Goal: Information Seeking & Learning: Learn about a topic

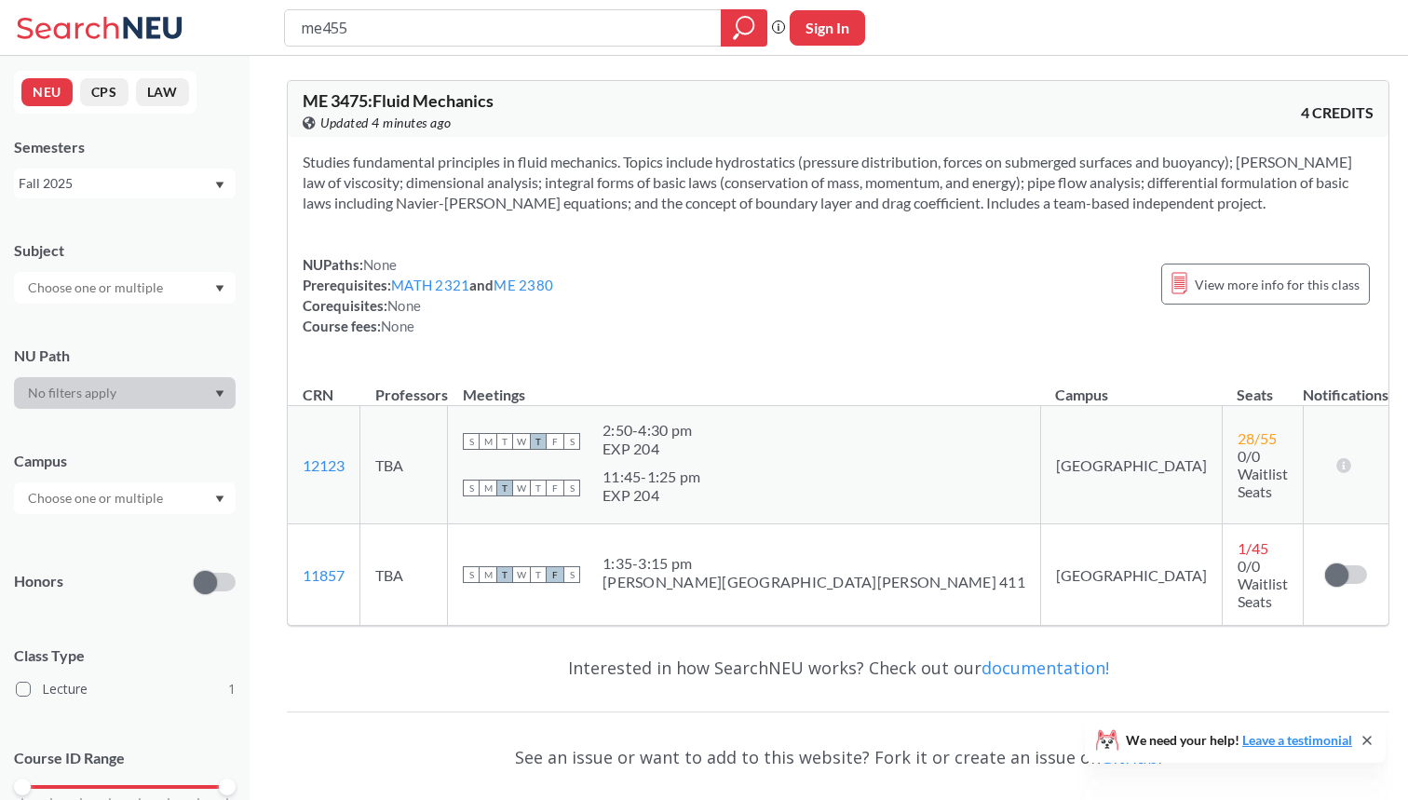
type input "me4550"
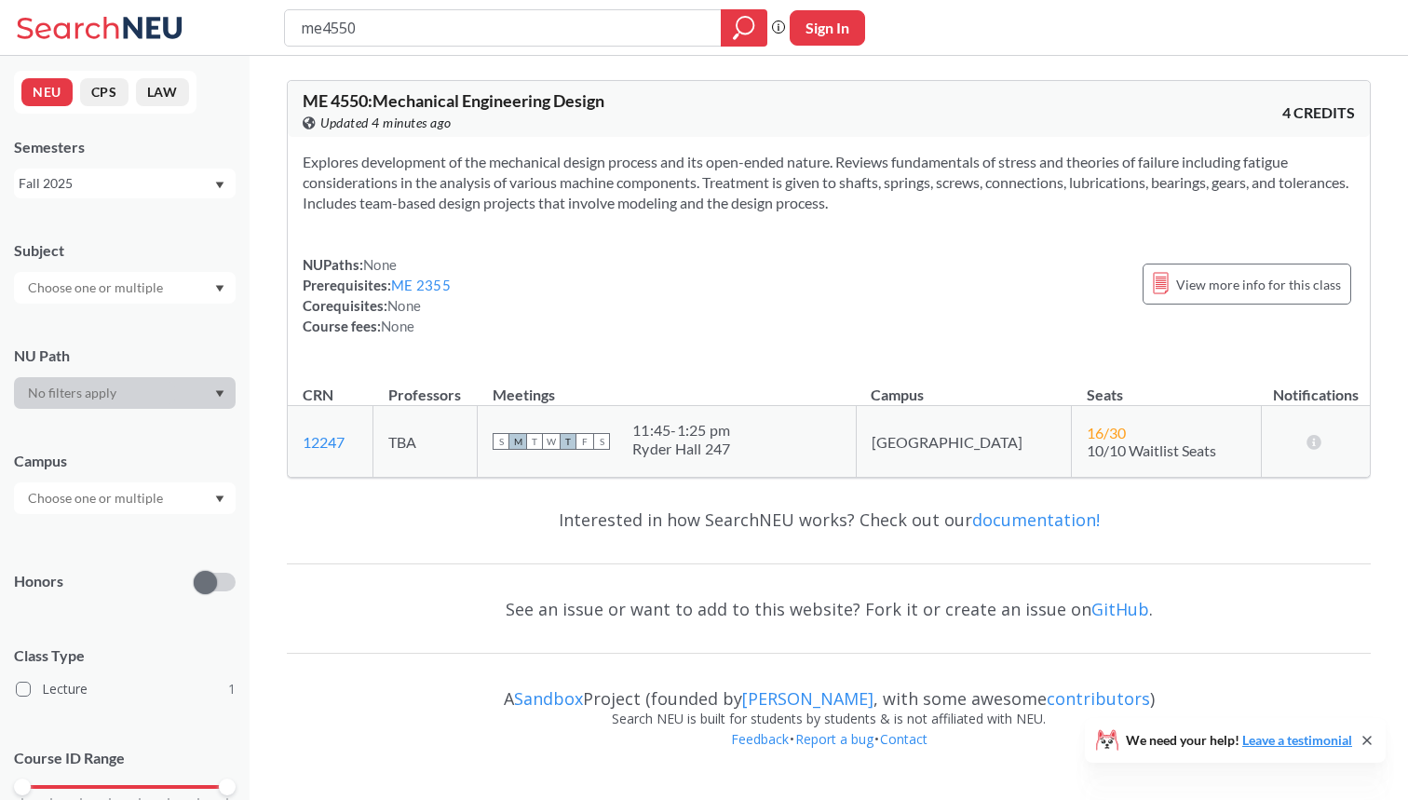
click at [190, 200] on div "NEU CPS LAW Semesters Fall 2025 Subject NU Path Campus Honors Class Type Lectur…" at bounding box center [125, 428] width 250 height 744
click at [188, 189] on div "Fall 2025" at bounding box center [116, 183] width 195 height 20
click at [174, 269] on div "Summer 2 2025" at bounding box center [129, 275] width 210 height 20
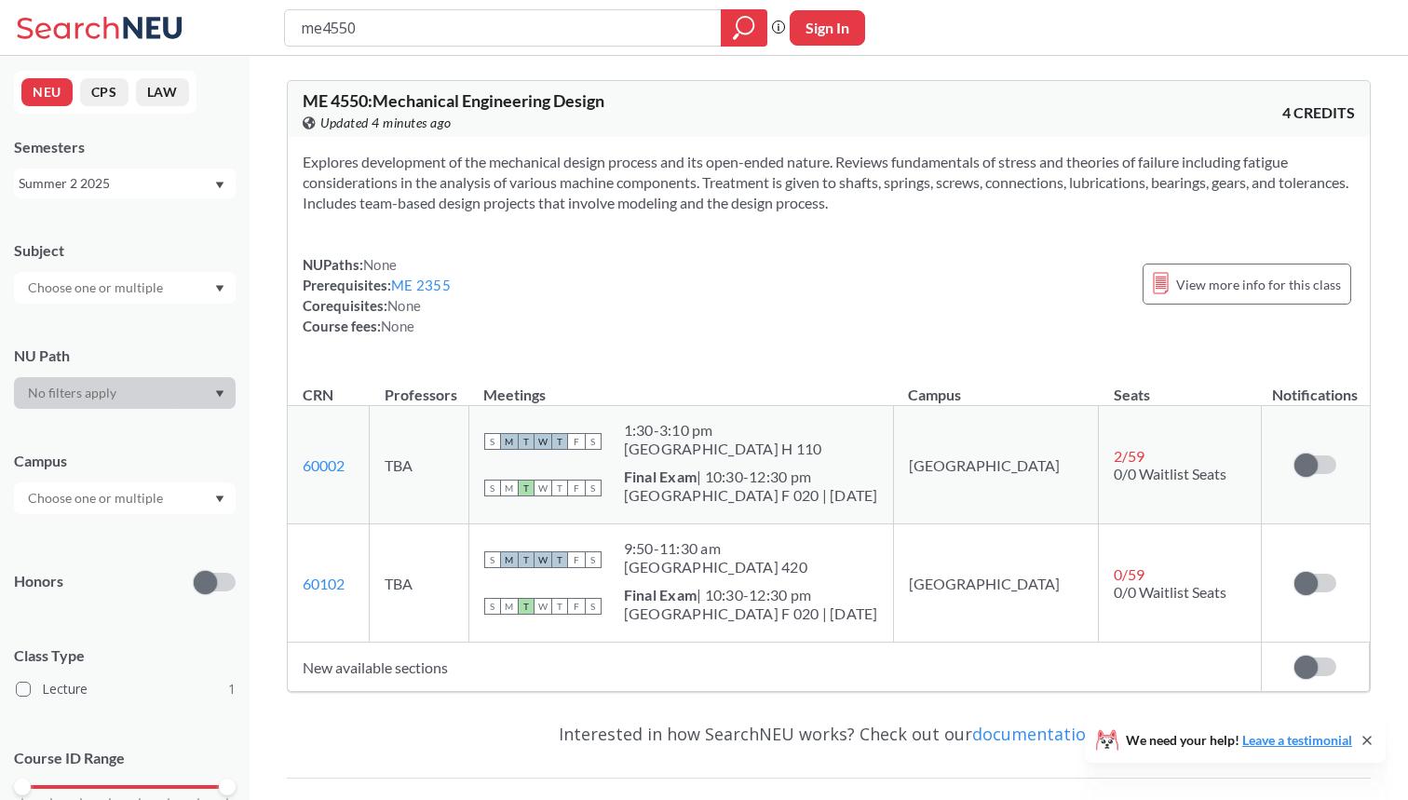
click at [193, 191] on div "Summer 2 2025" at bounding box center [116, 183] width 195 height 20
click at [156, 228] on div "Fall 2025" at bounding box center [129, 224] width 210 height 20
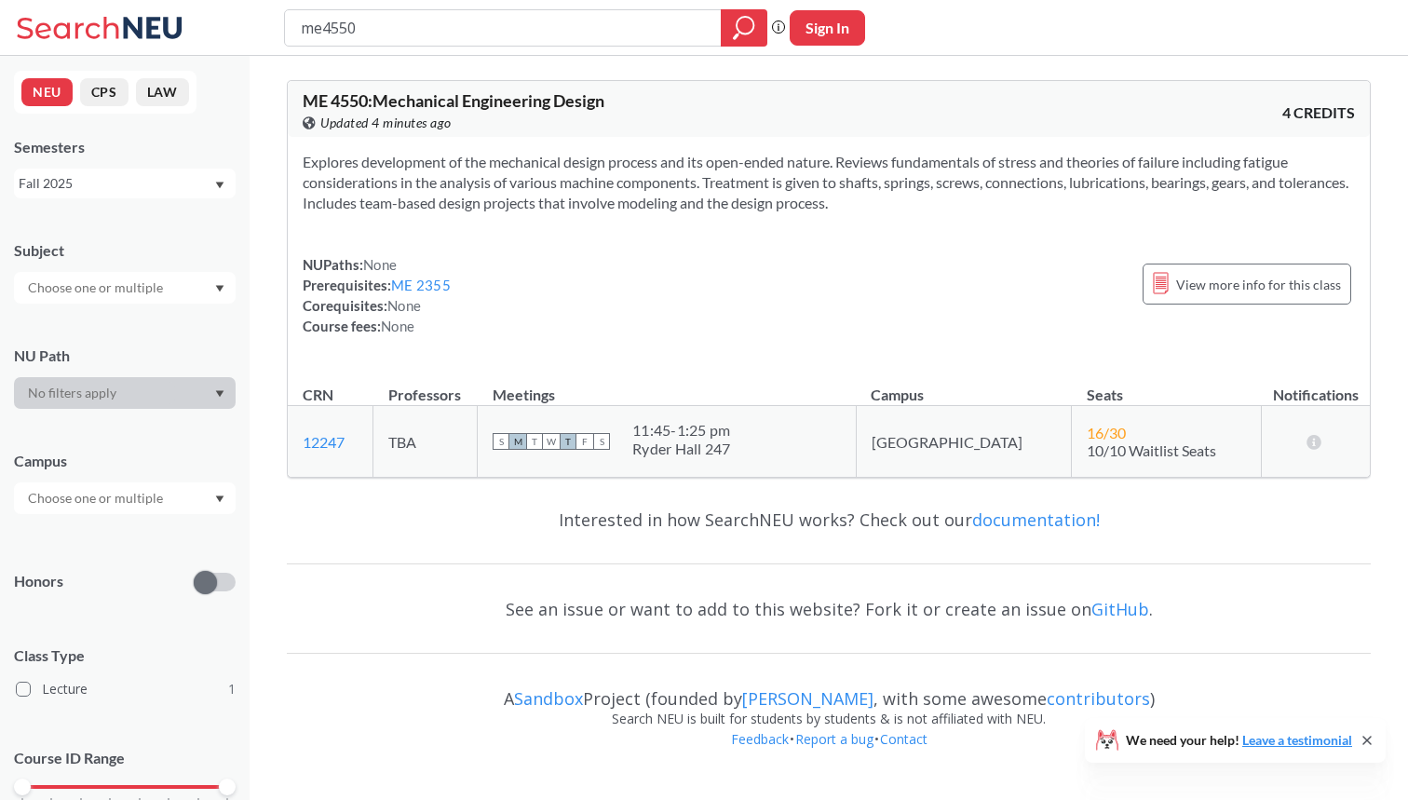
click at [182, 175] on div "Fall 2025" at bounding box center [116, 183] width 195 height 20
click at [151, 294] on div "Summer 1 2025" at bounding box center [129, 304] width 210 height 20
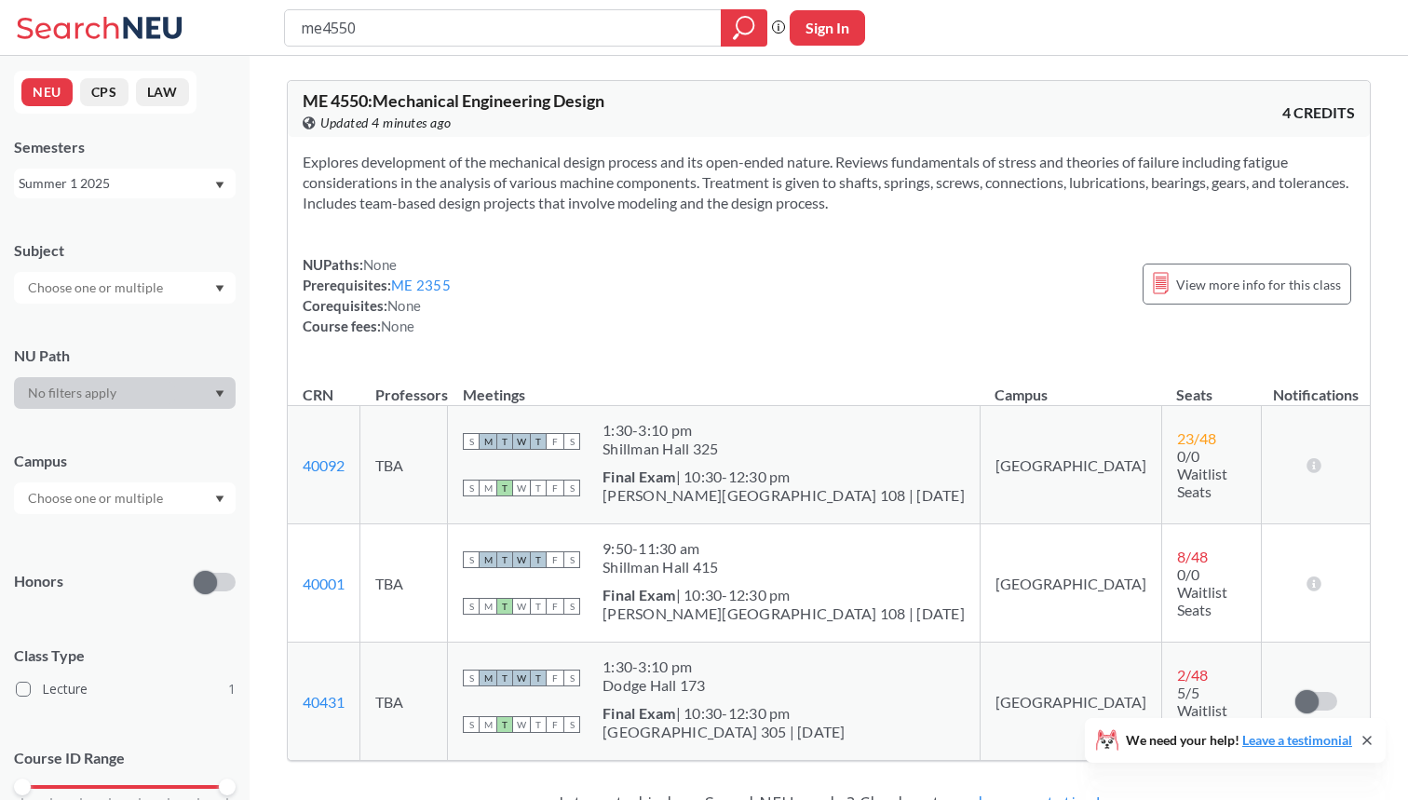
click at [165, 188] on div "Summer 1 2025" at bounding box center [116, 183] width 195 height 20
click at [132, 291] on div "Spring 2025" at bounding box center [129, 293] width 210 height 20
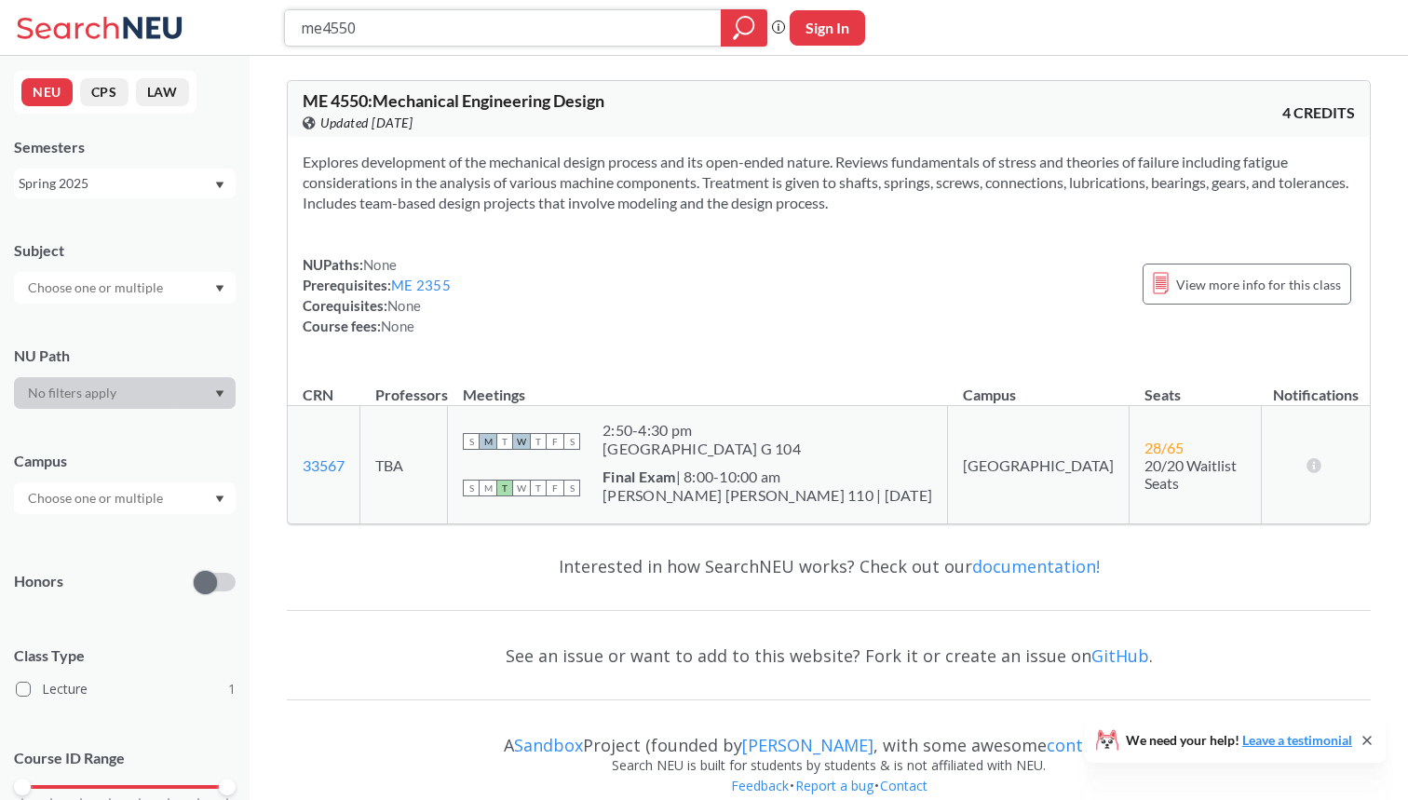
drag, startPoint x: 394, startPoint y: 37, endPoint x: 264, endPoint y: 29, distance: 130.6
click at [264, 29] on div "me4550 Phrase search guarantees the exact search appears in the results. Ex. If…" at bounding box center [704, 28] width 1408 height 56
type input "eece 2210"
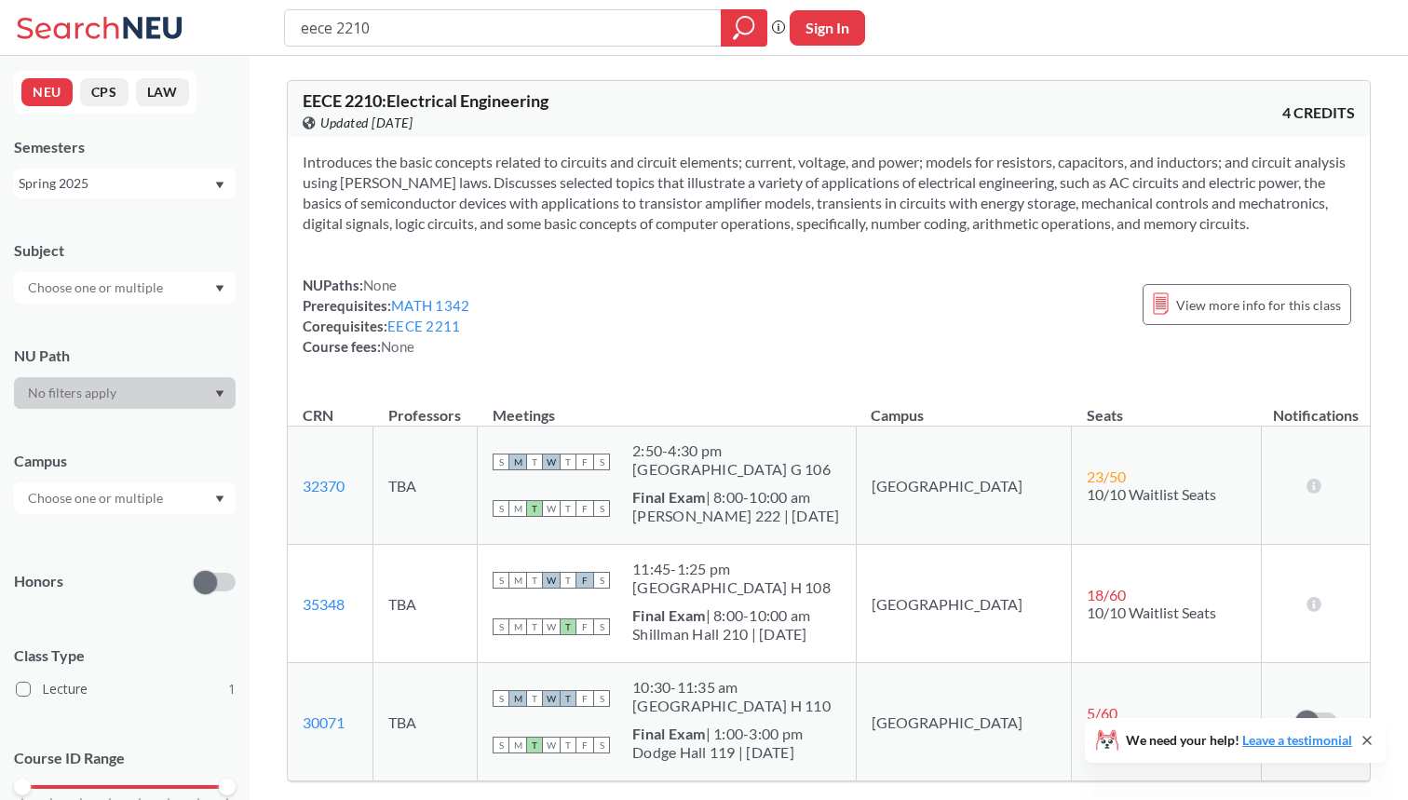
click at [174, 176] on div "Spring 2025" at bounding box center [116, 183] width 195 height 20
click at [157, 282] on div "Summer 2 2025" at bounding box center [129, 275] width 210 height 20
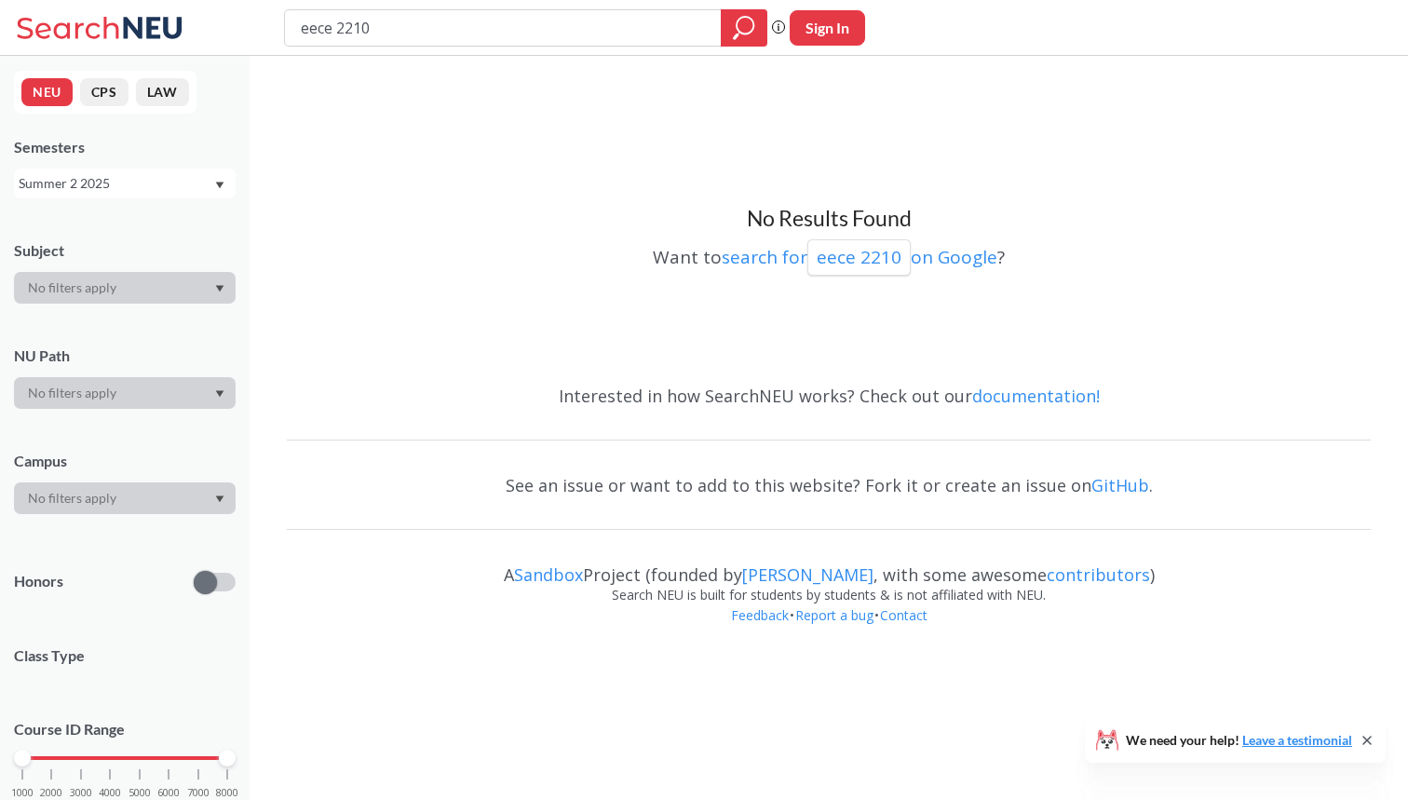
click at [177, 165] on div "Semesters Summer 2 2025" at bounding box center [125, 167] width 222 height 61
click at [177, 171] on div "Summer 2 2025" at bounding box center [125, 184] width 222 height 30
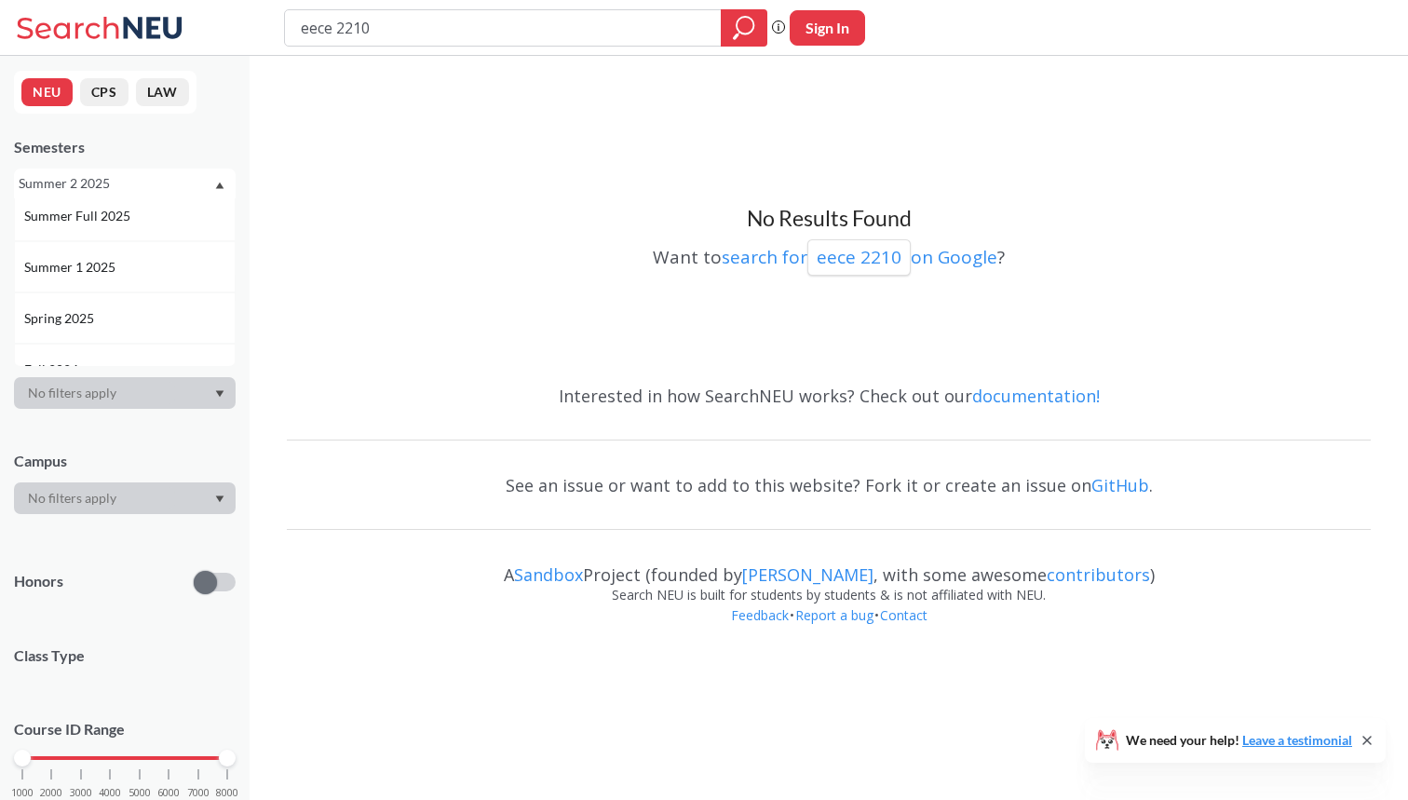
scroll to position [137, 0]
click at [135, 250] on div "Summer 1 2025" at bounding box center [129, 241] width 210 height 20
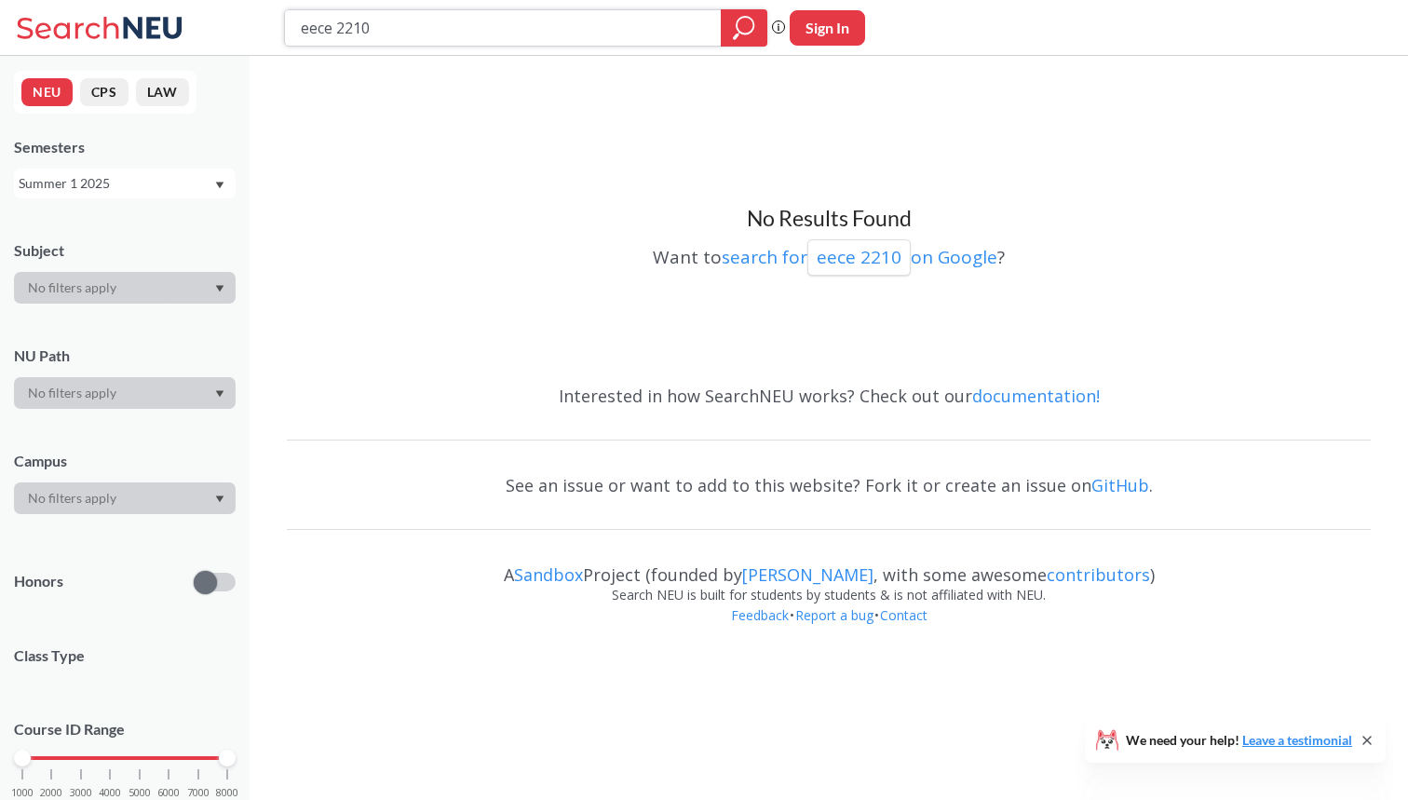
drag, startPoint x: 401, startPoint y: 30, endPoint x: 258, endPoint y: 30, distance: 143.4
click at [258, 30] on div "eece 2210 Phrase search guarantees the exact search appears in the results. Ex.…" at bounding box center [704, 28] width 1408 height 56
type input "meie 4702"
click at [166, 183] on div "Summer 1 2025" at bounding box center [116, 183] width 195 height 20
click at [150, 230] on div "Fall 2025" at bounding box center [129, 224] width 210 height 20
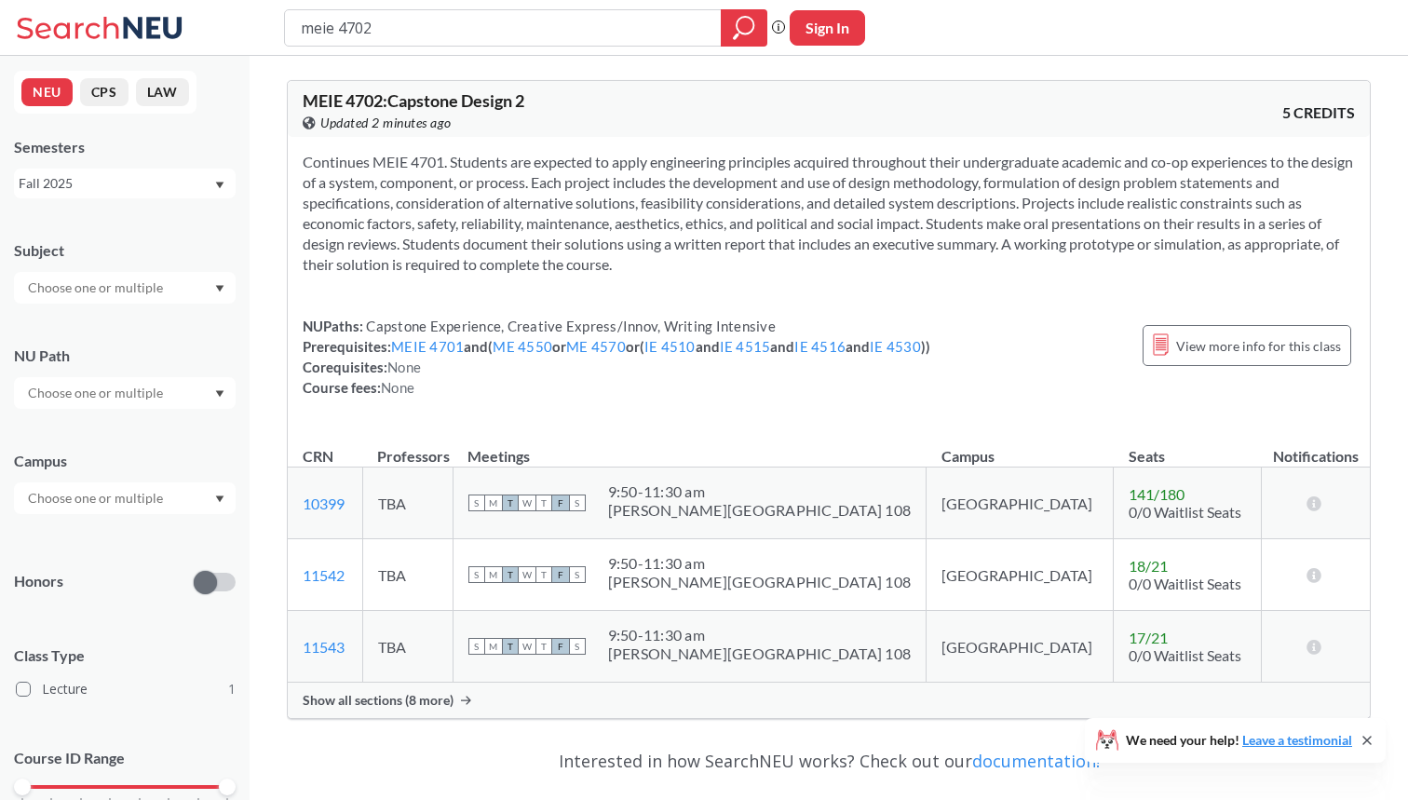
click at [162, 186] on div "Fall 2025" at bounding box center [116, 183] width 195 height 20
click at [135, 297] on div "Spring 2025" at bounding box center [125, 309] width 222 height 51
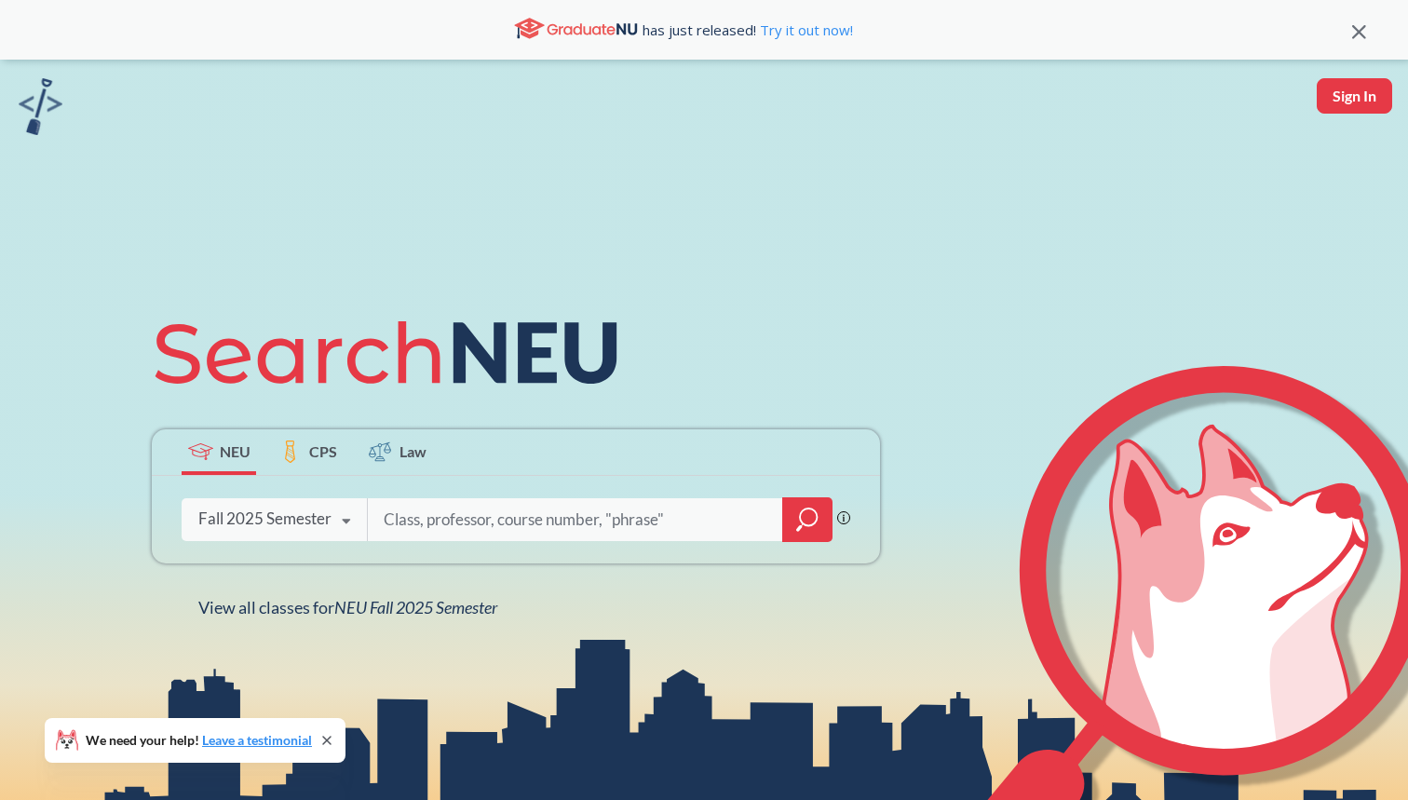
click at [799, 521] on icon "magnifying glass" at bounding box center [807, 520] width 22 height 26
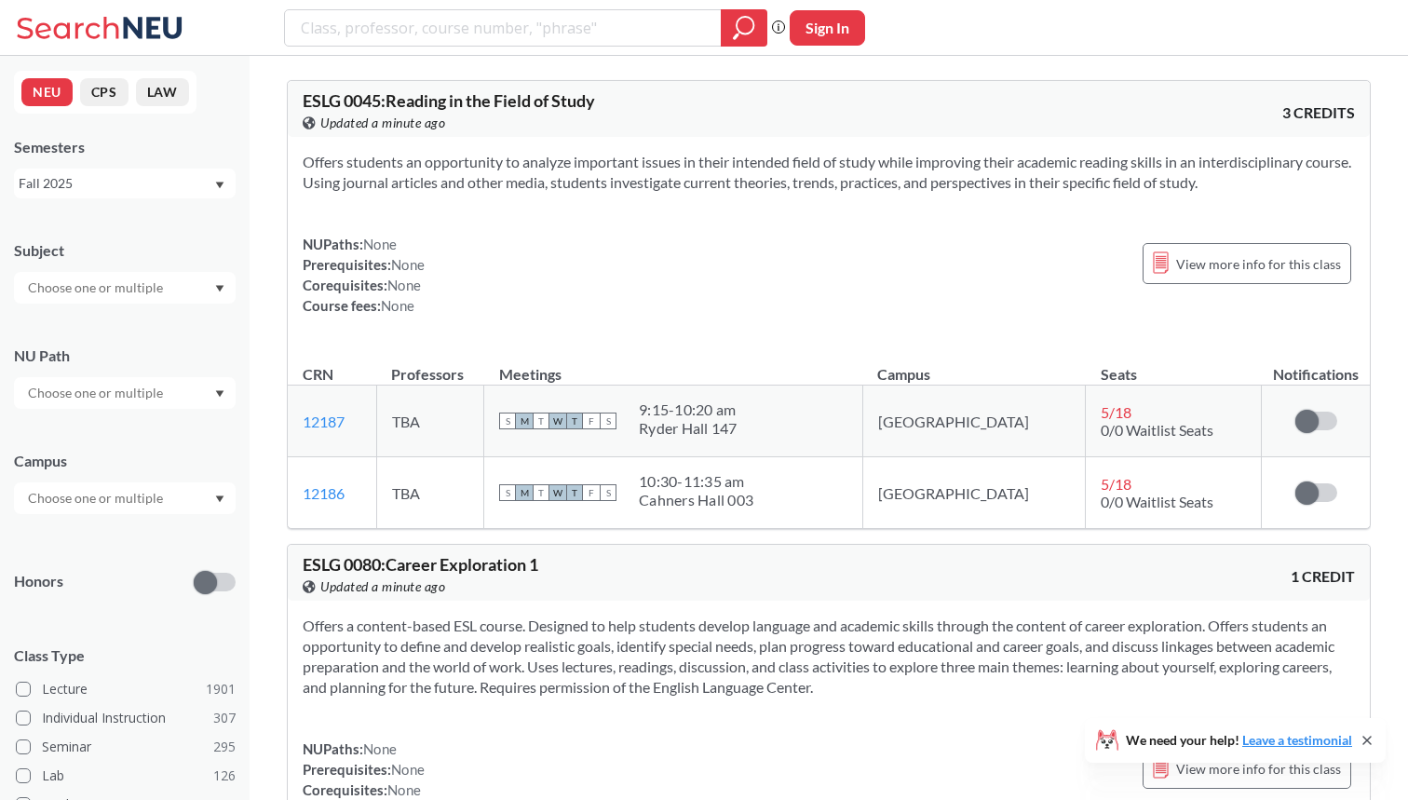
click at [138, 382] on input "text" at bounding box center [97, 393] width 156 height 22
click at [115, 474] on span "Difference/Diversity" at bounding box center [86, 477] width 124 height 20
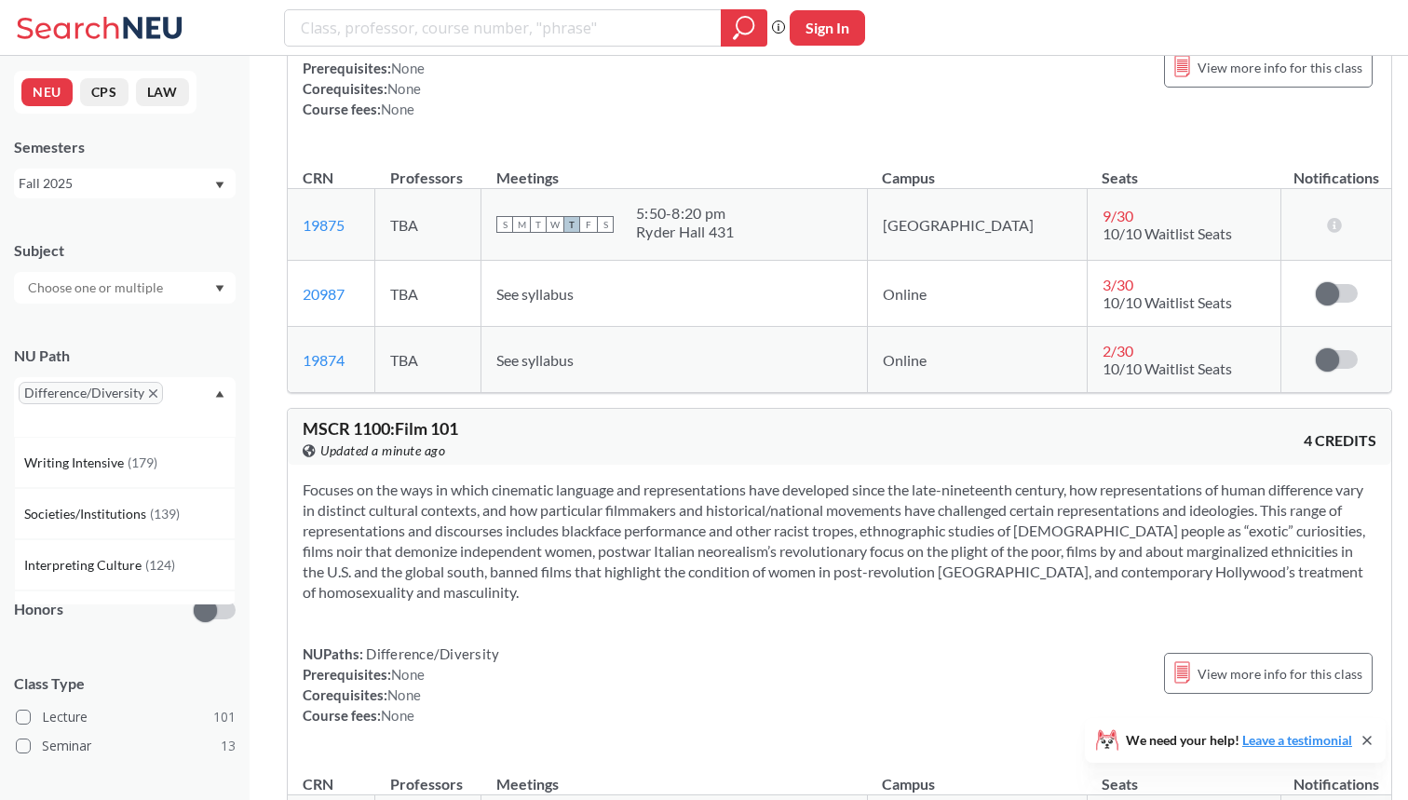
scroll to position [640, 0]
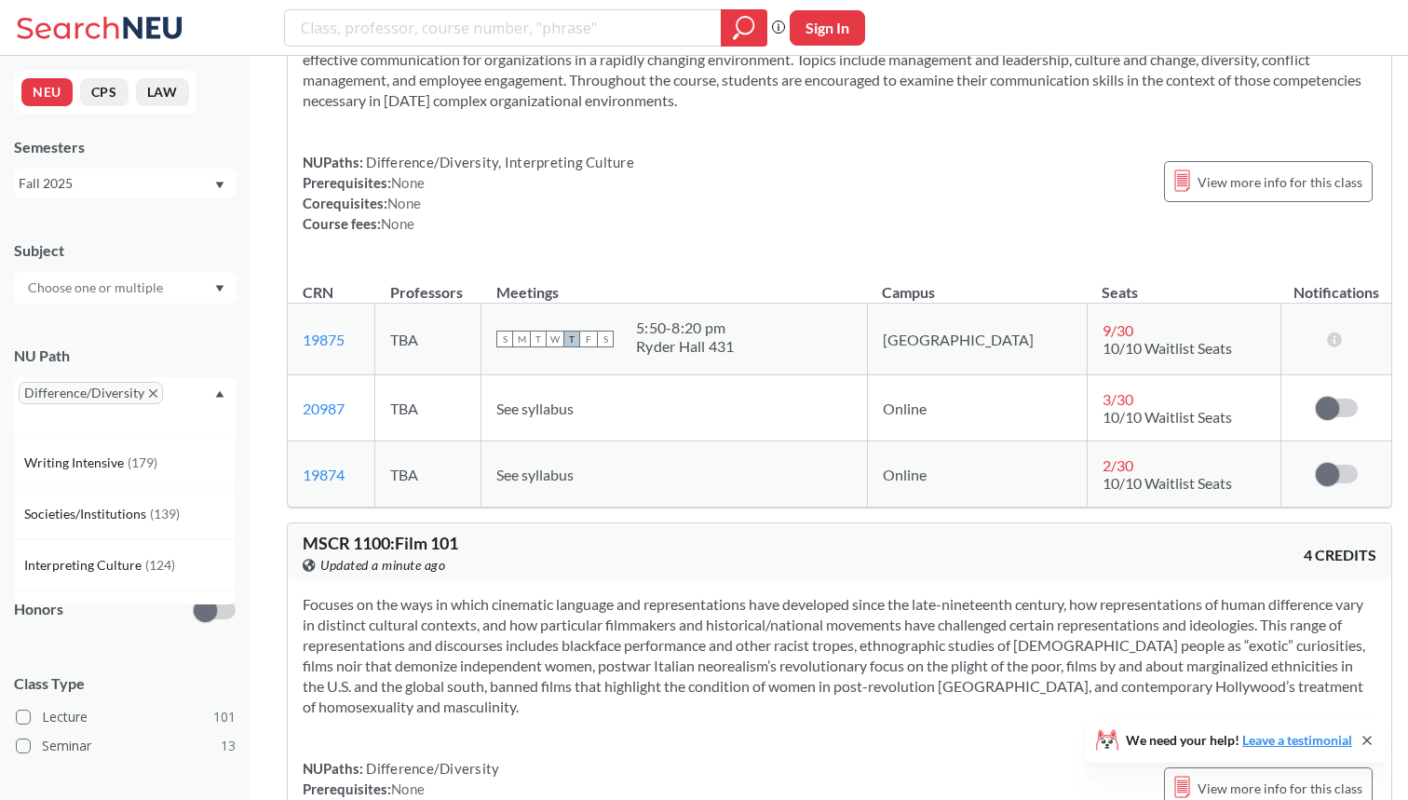
click at [220, 392] on icon "Dropdown arrow" at bounding box center [220, 394] width 8 height 7
click at [193, 193] on div "Fall 2025" at bounding box center [116, 183] width 195 height 20
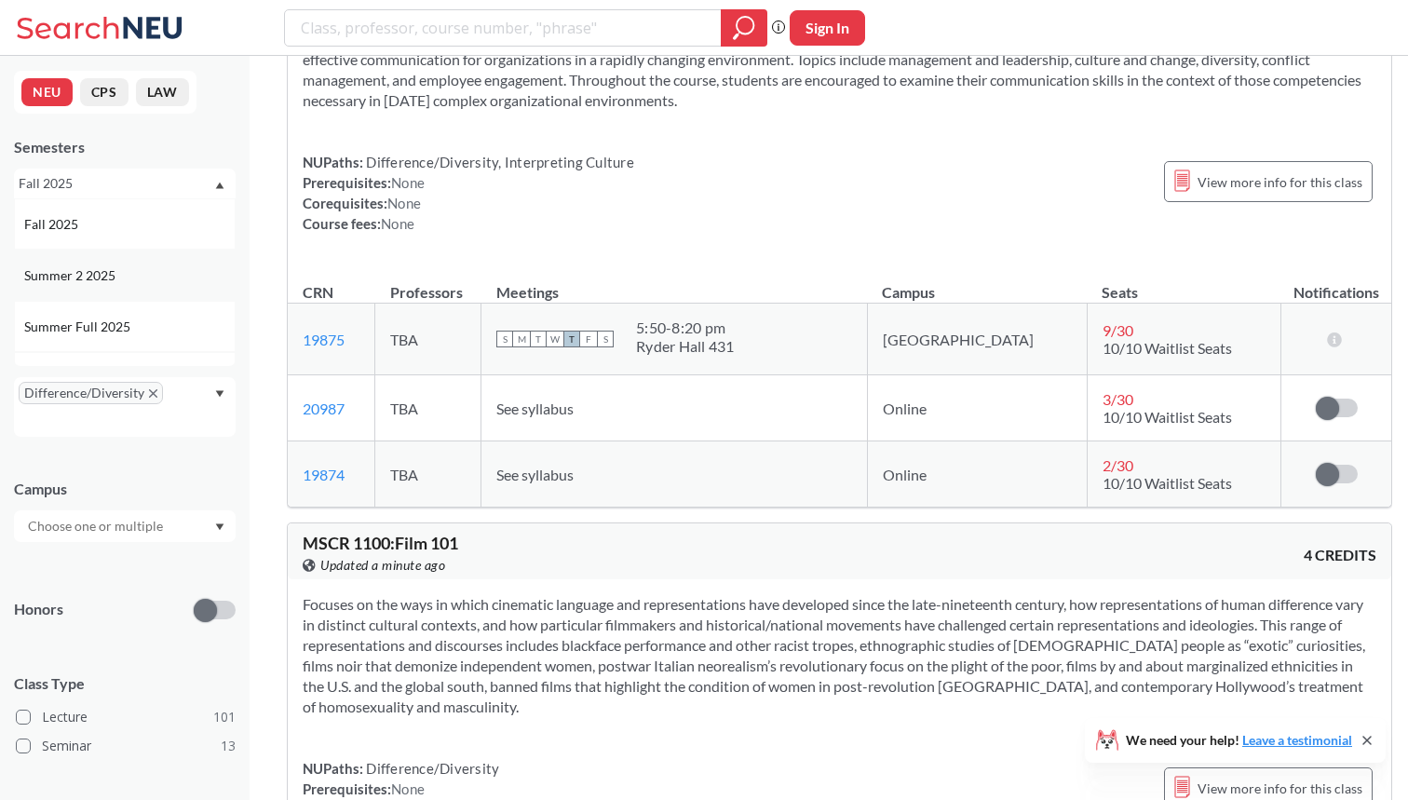
click at [167, 272] on div "Summer 2 2025" at bounding box center [129, 275] width 210 height 20
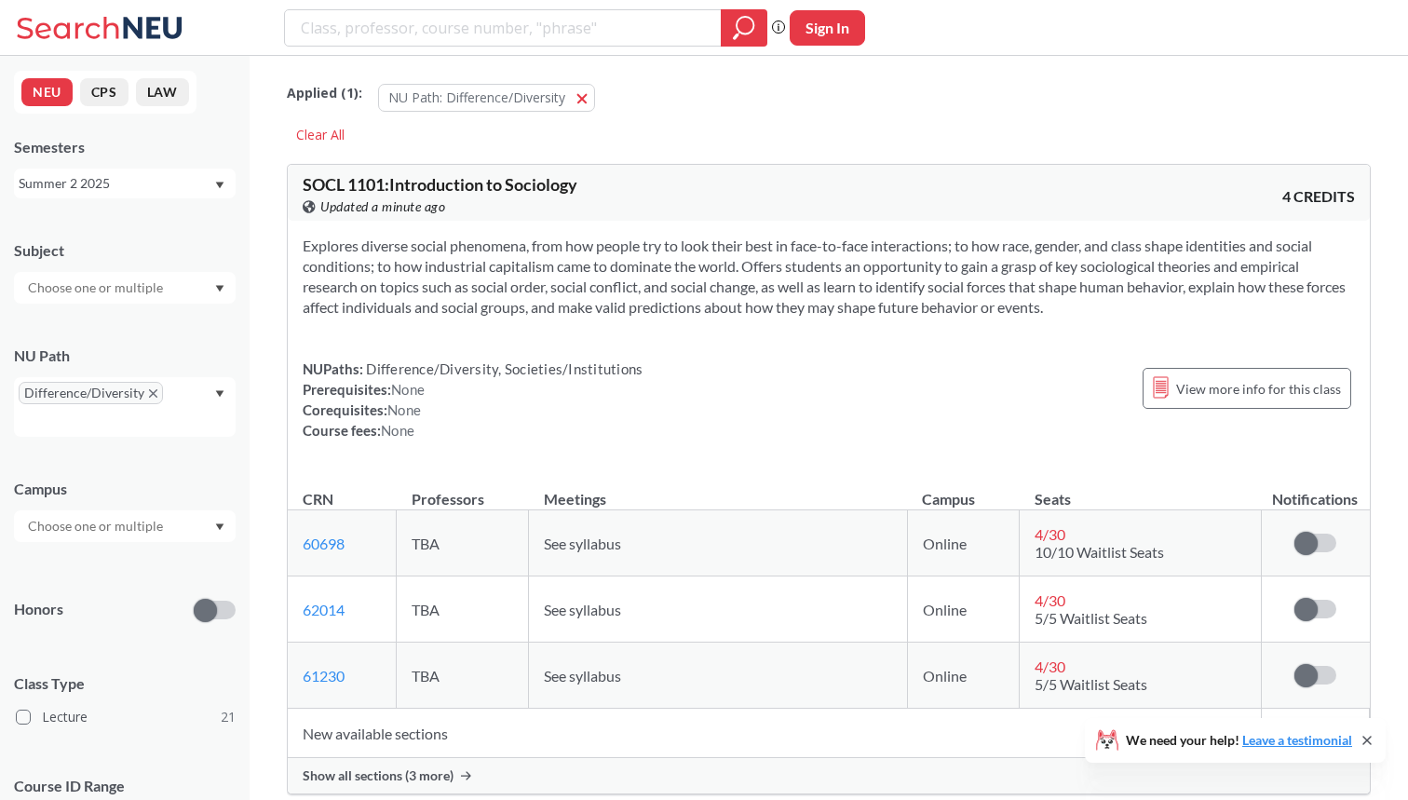
click at [187, 526] on div at bounding box center [125, 526] width 222 height 32
click at [129, 578] on div "Online ( 17 )" at bounding box center [125, 567] width 222 height 51
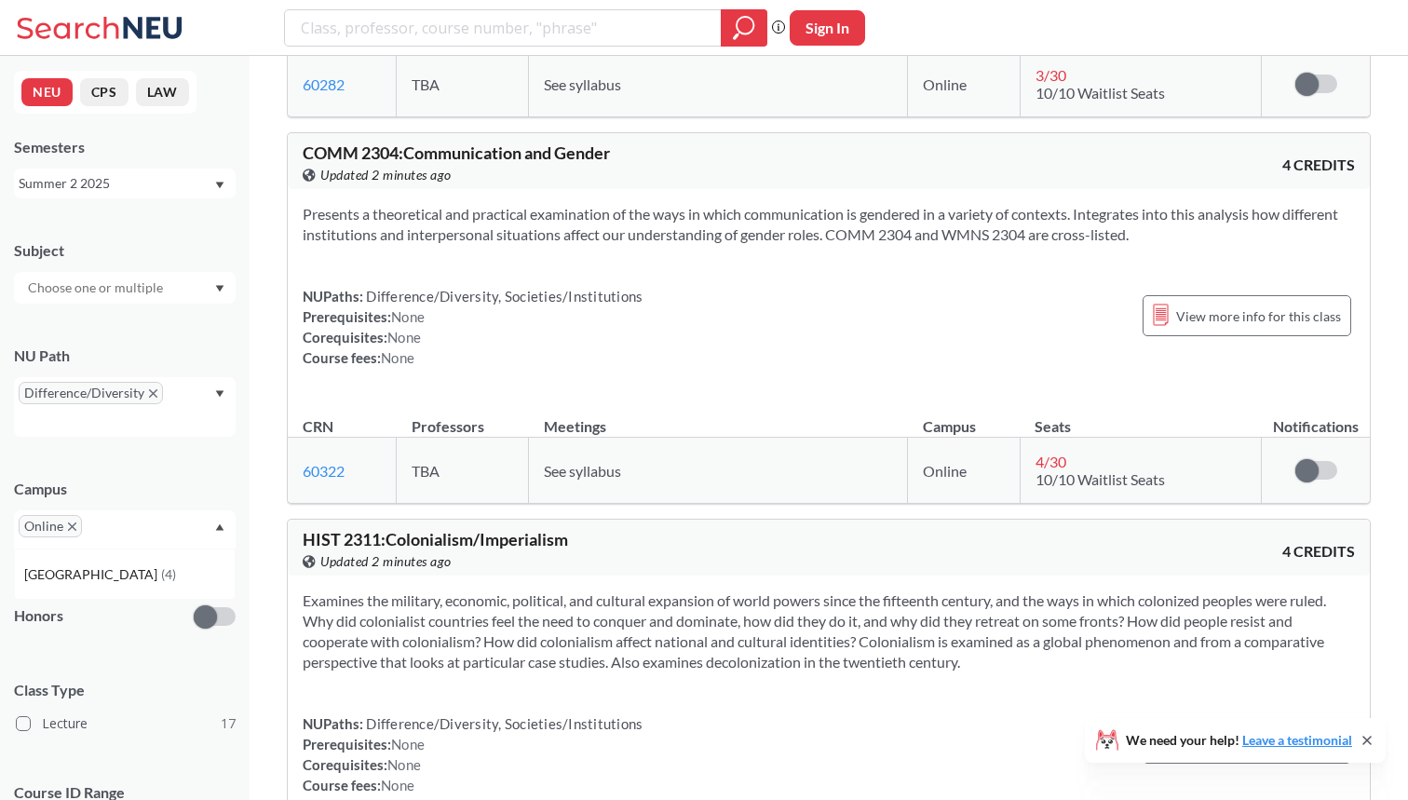
scroll to position [6788, 0]
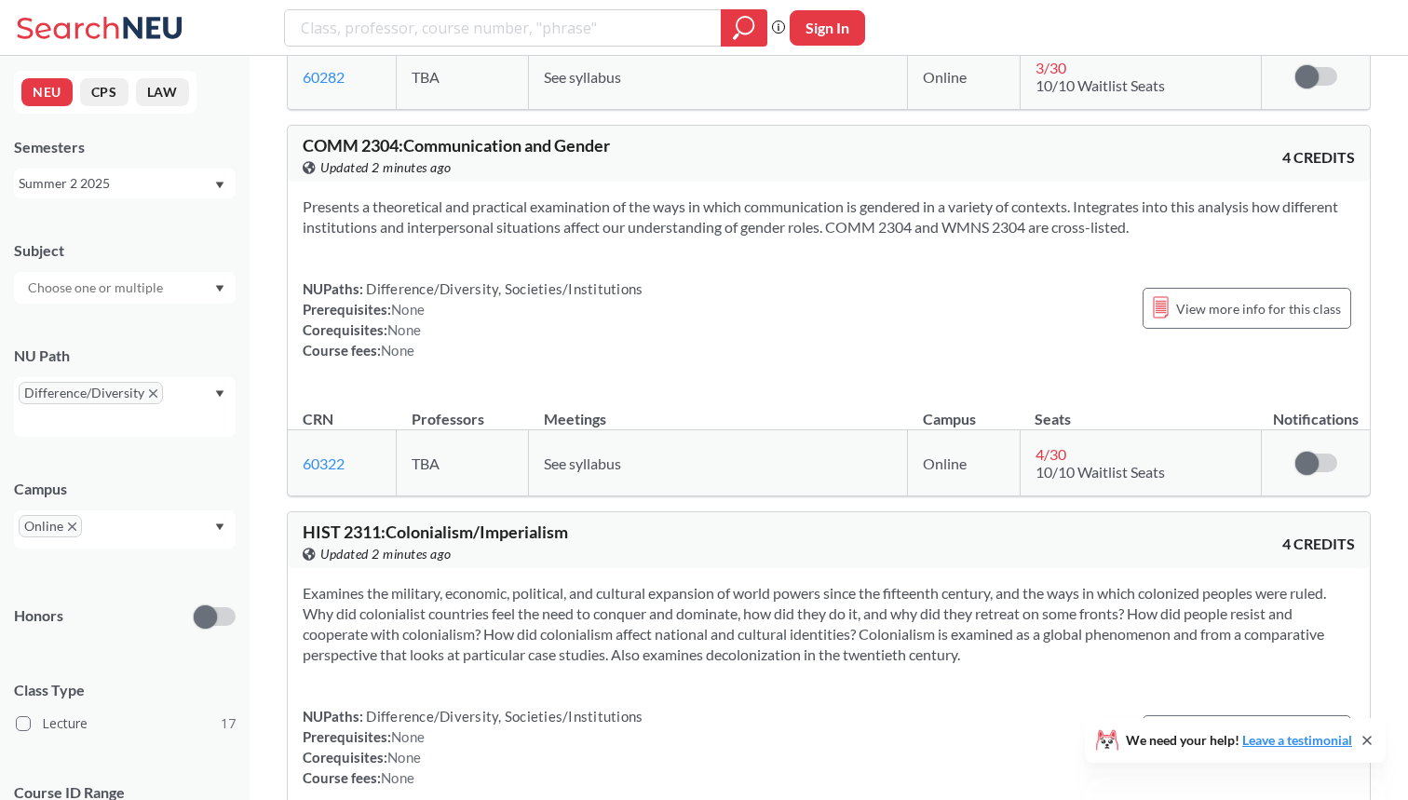
click at [211, 180] on div "Summer 2 2025" at bounding box center [116, 183] width 195 height 20
click at [133, 295] on div "Summer 1 2025" at bounding box center [129, 292] width 210 height 20
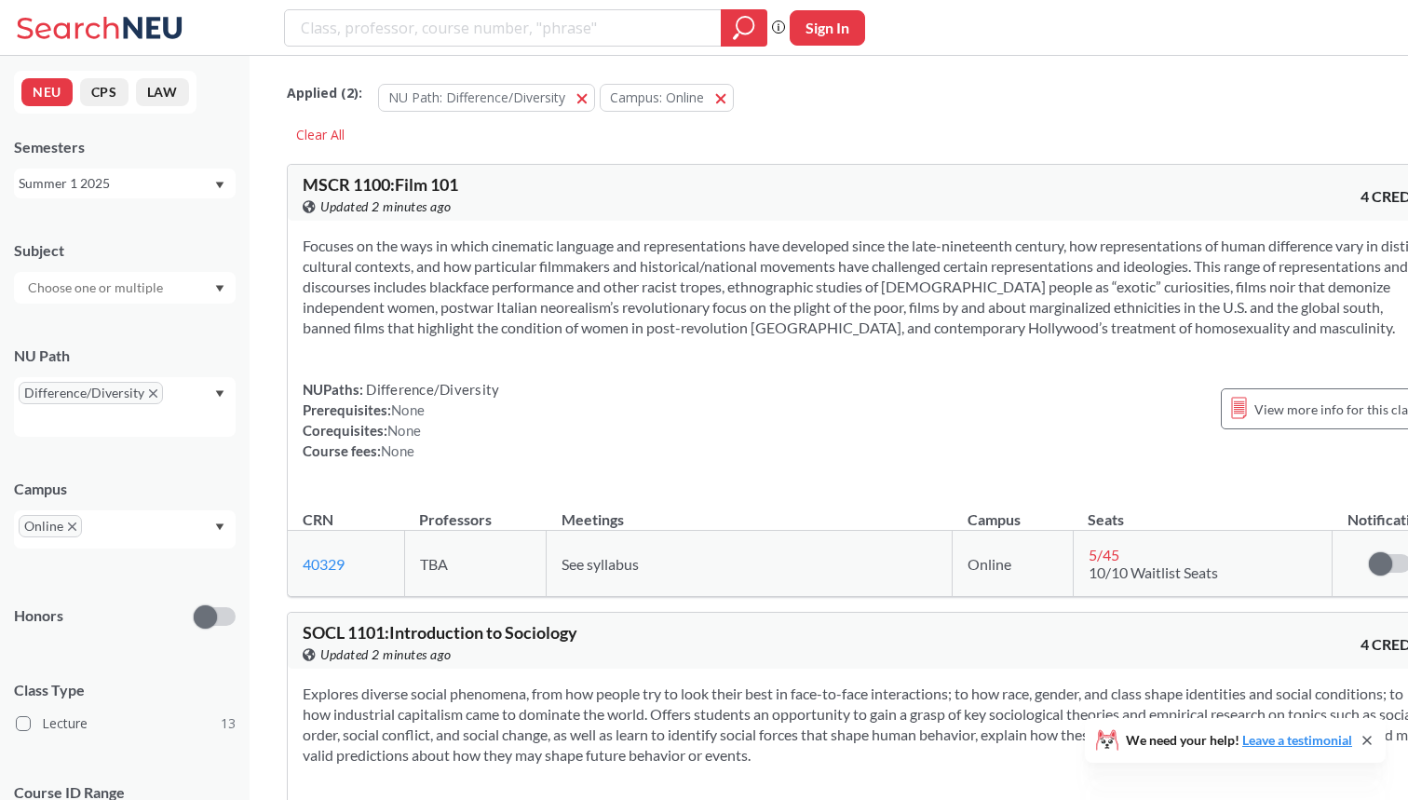
click at [197, 171] on div "Summer 1 2025" at bounding box center [125, 184] width 222 height 30
click at [119, 343] on div "Summer 1 2024" at bounding box center [125, 355] width 222 height 51
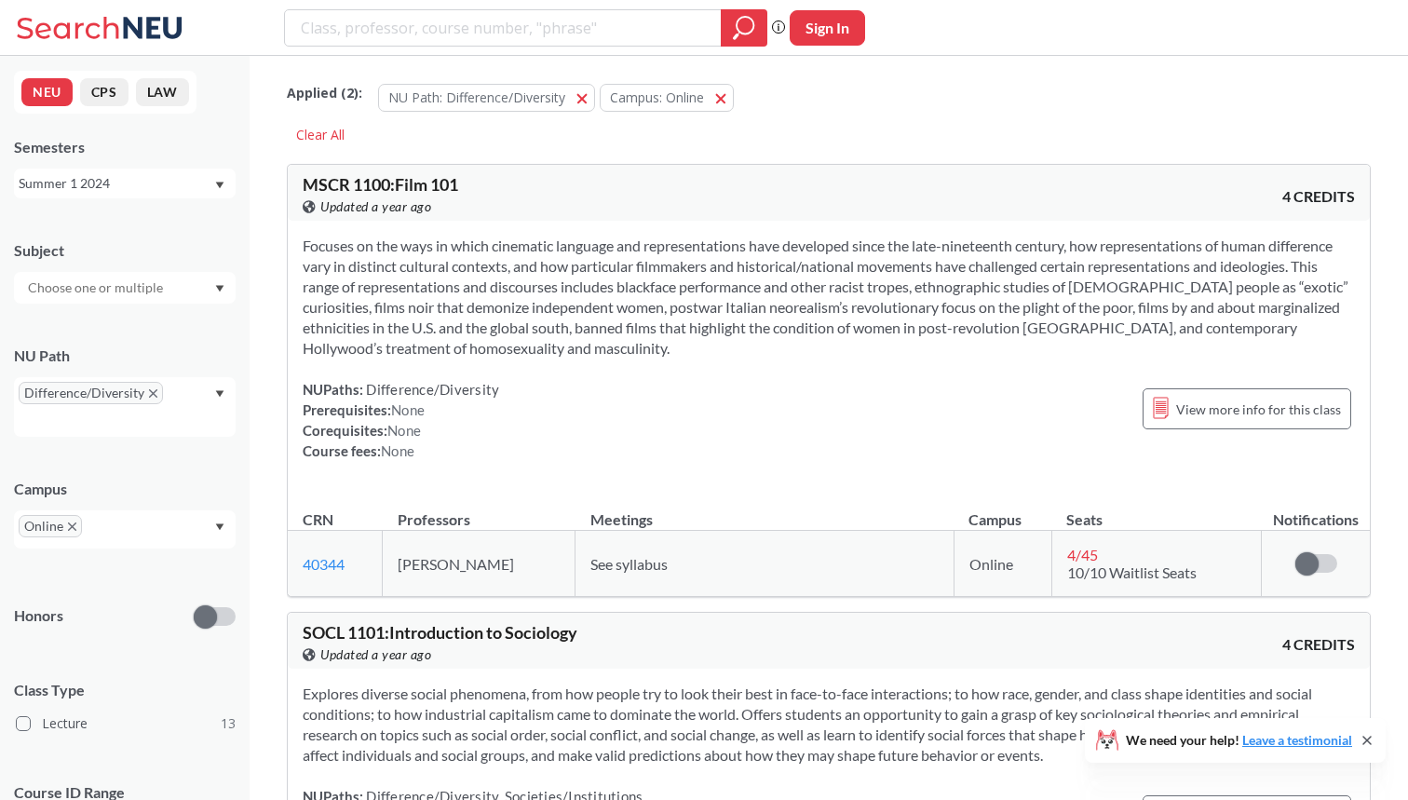
click at [162, 178] on div "Summer 1 2024" at bounding box center [116, 183] width 195 height 20
click at [144, 307] on div "Summer 1 2023" at bounding box center [129, 314] width 210 height 20
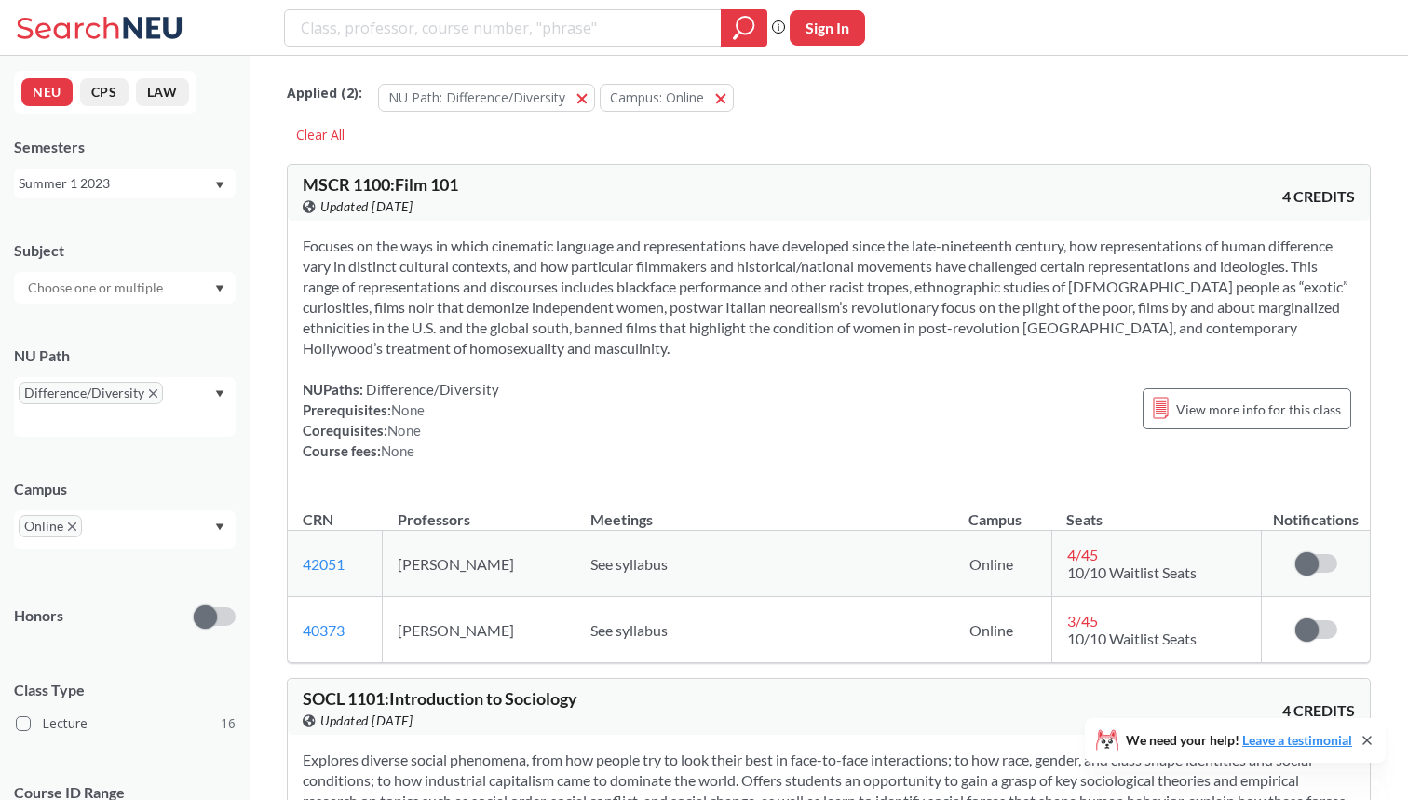
click at [167, 176] on div "Summer 1 2023" at bounding box center [116, 183] width 195 height 20
click at [127, 298] on div "Summer 1 2023" at bounding box center [129, 296] width 210 height 20
click at [161, 182] on div "Summer 1 2023" at bounding box center [116, 183] width 195 height 20
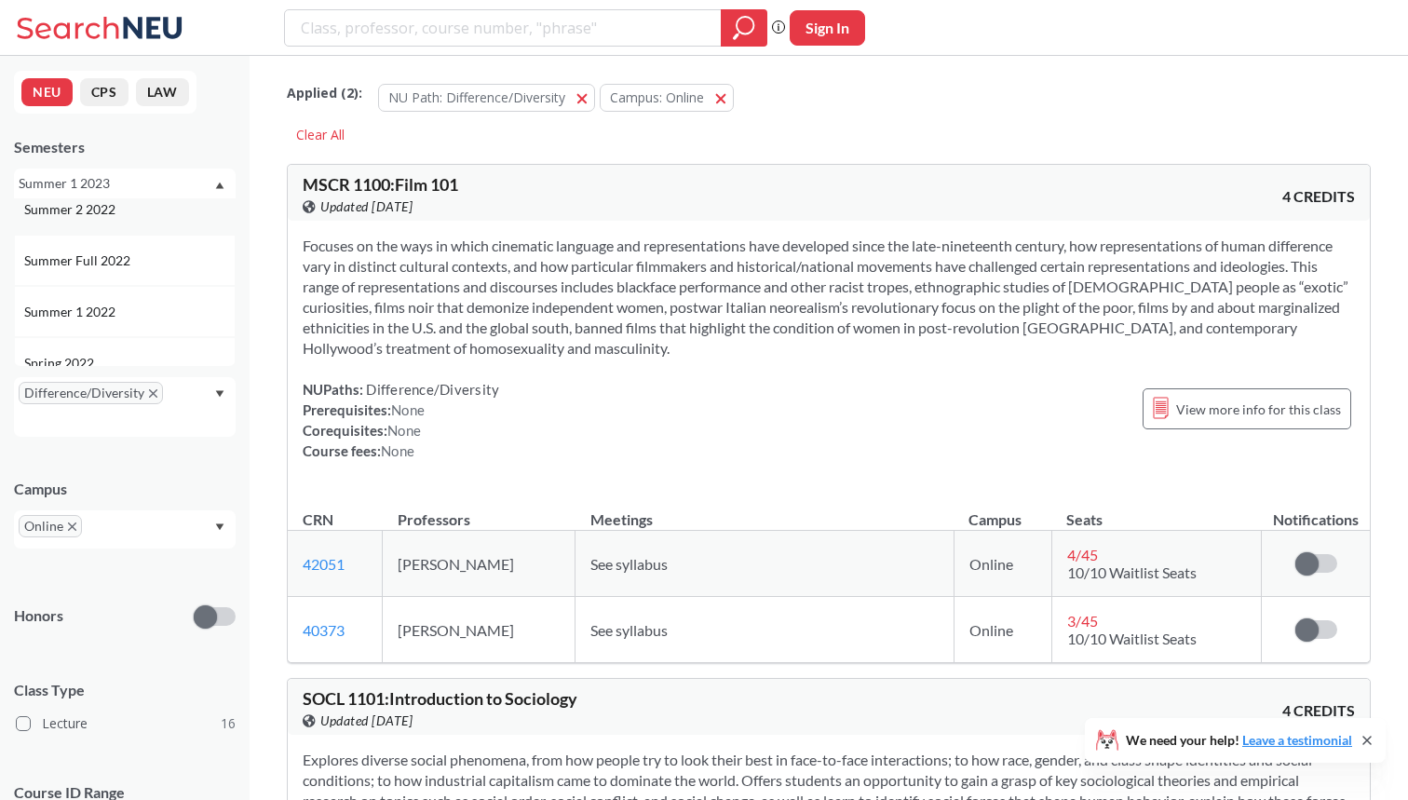
scroll to position [845, 0]
click at [121, 291] on div "Summer 1 2022" at bounding box center [129, 301] width 210 height 20
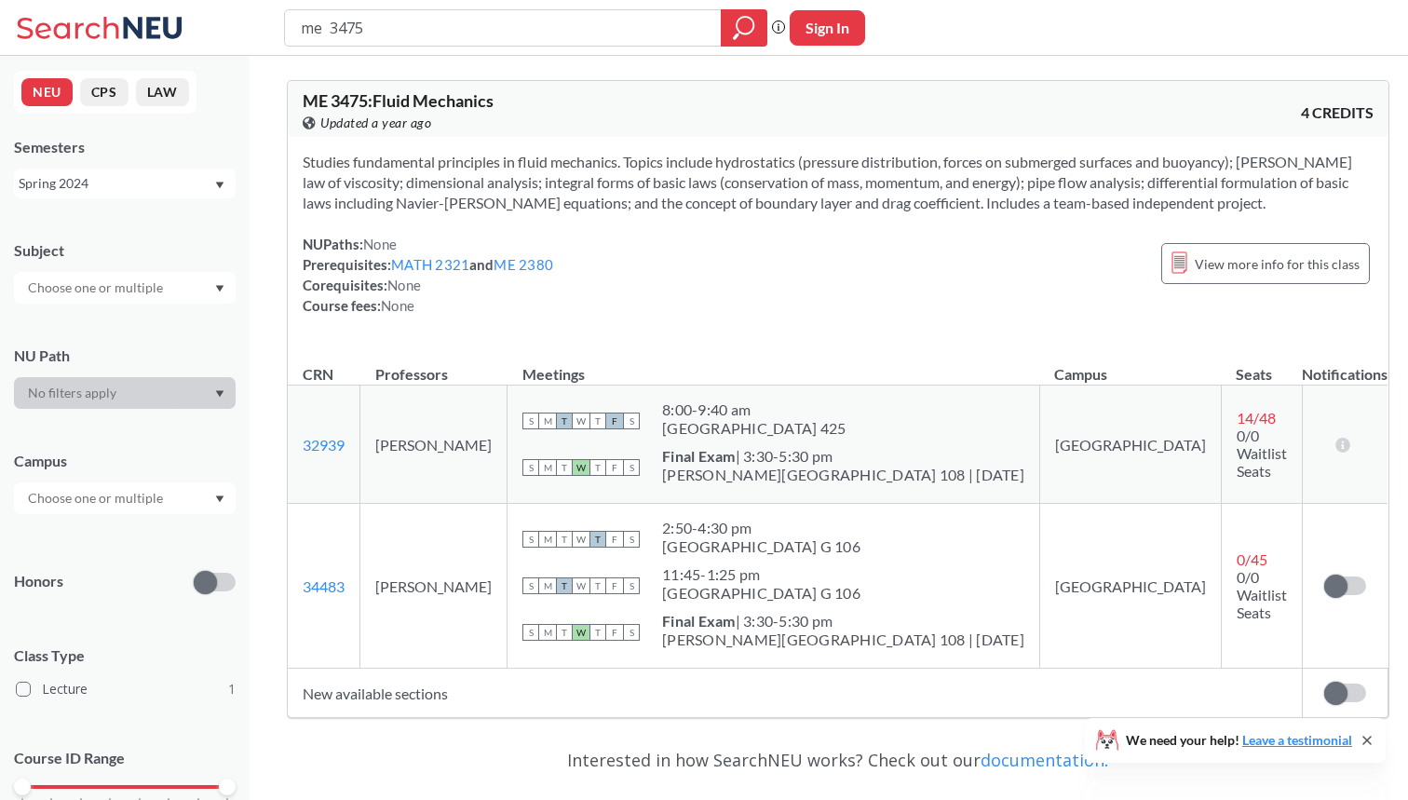
scroll to position [141, 0]
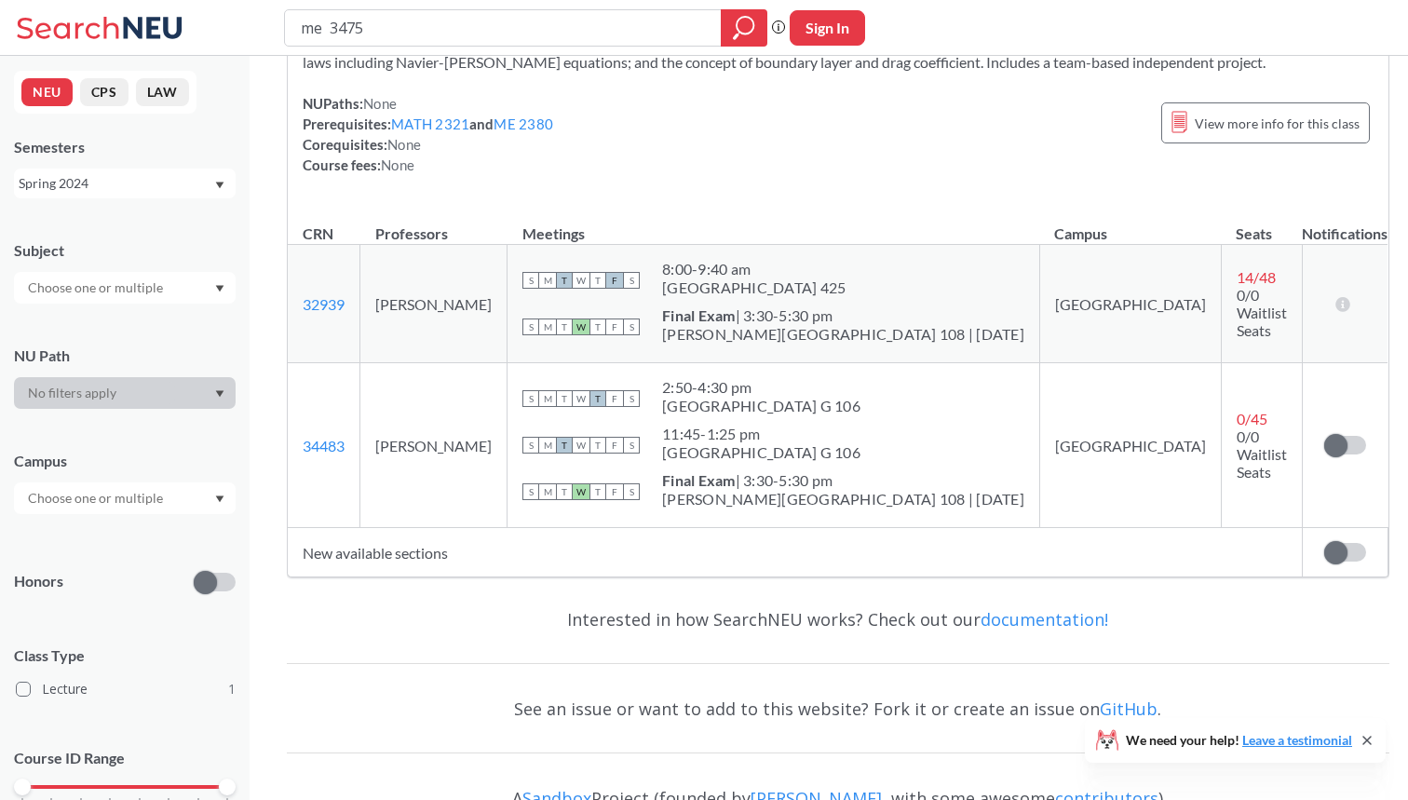
click at [297, 21] on div "me 3475" at bounding box center [525, 27] width 483 height 37
type input "meie 4570"
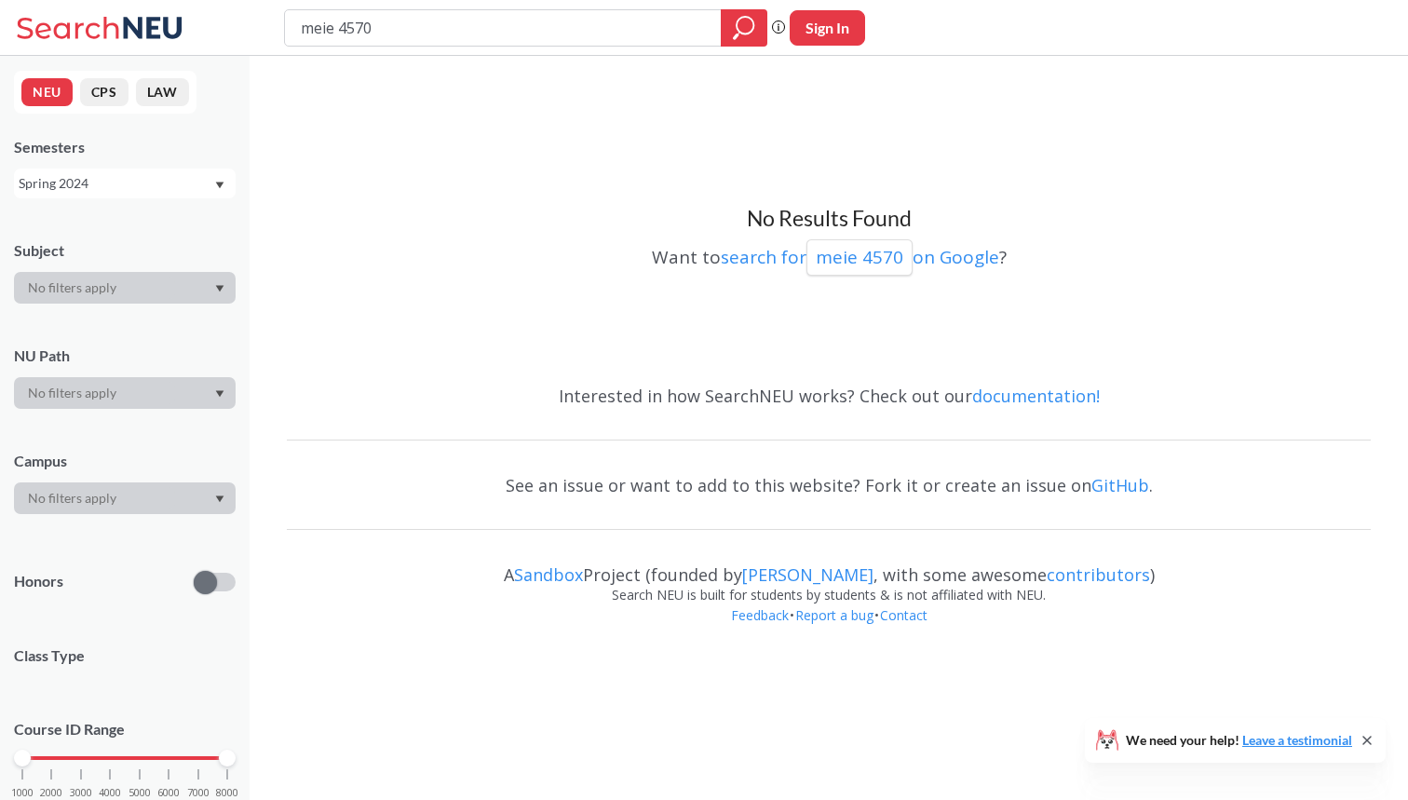
click at [173, 190] on div "Spring 2024" at bounding box center [116, 183] width 195 height 20
click at [153, 265] on div "Summer 2 2025" at bounding box center [129, 275] width 210 height 20
click at [333, 31] on input "meie 4570" at bounding box center [503, 28] width 409 height 32
type input "me 4570"
click at [183, 180] on div "Summer 2 2025" at bounding box center [116, 183] width 195 height 20
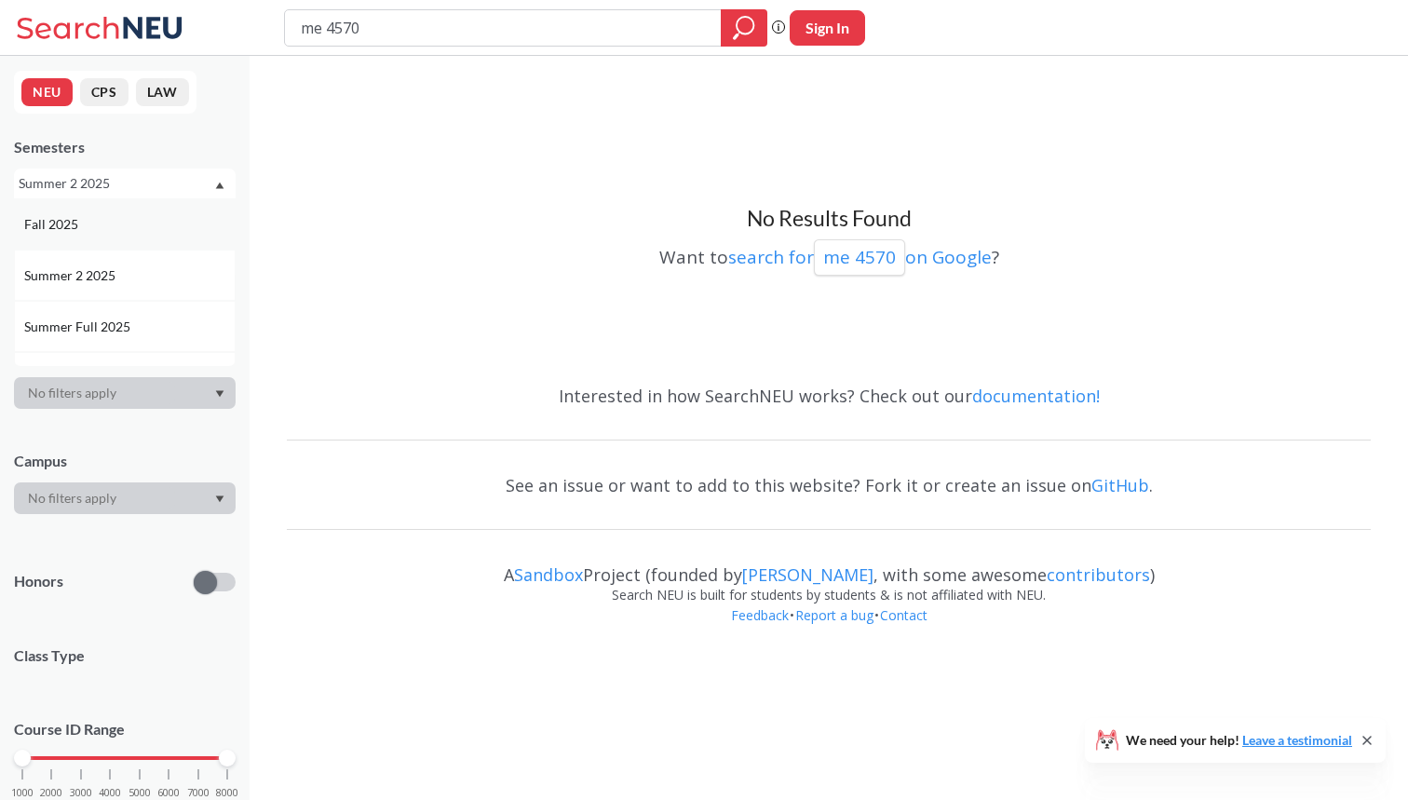
click at [125, 231] on div "Fall 2025" at bounding box center [129, 224] width 210 height 20
